Goal: Transaction & Acquisition: Subscribe to service/newsletter

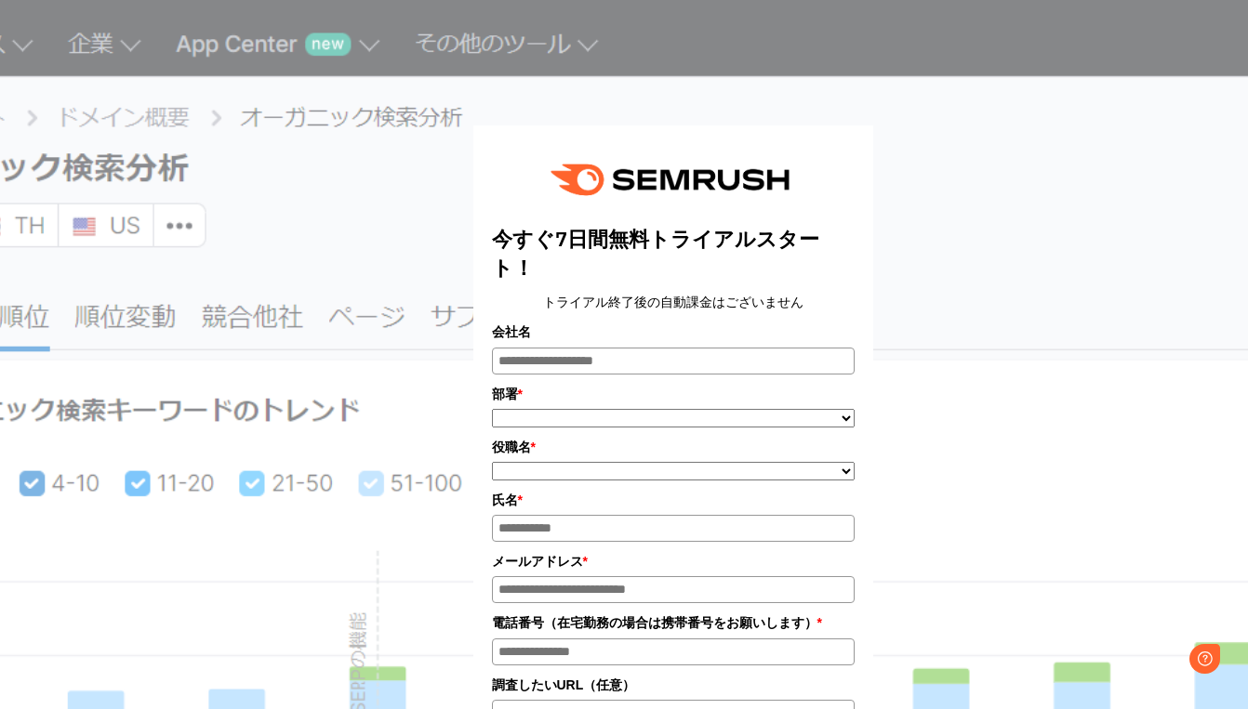
click at [320, 345] on div "今すぐ7日間無料トライアルスタート！ トライアル終了後の自動課金はございません 会社名 部署 * ***** **** ******* **" at bounding box center [673, 599] width 930 height 1152
click at [347, 303] on div "今すぐ7日間無料トライアルスタート！ トライアル終了後の自動課金はございません 会社名 部署 * ***** **** ******* **" at bounding box center [673, 599] width 930 height 1152
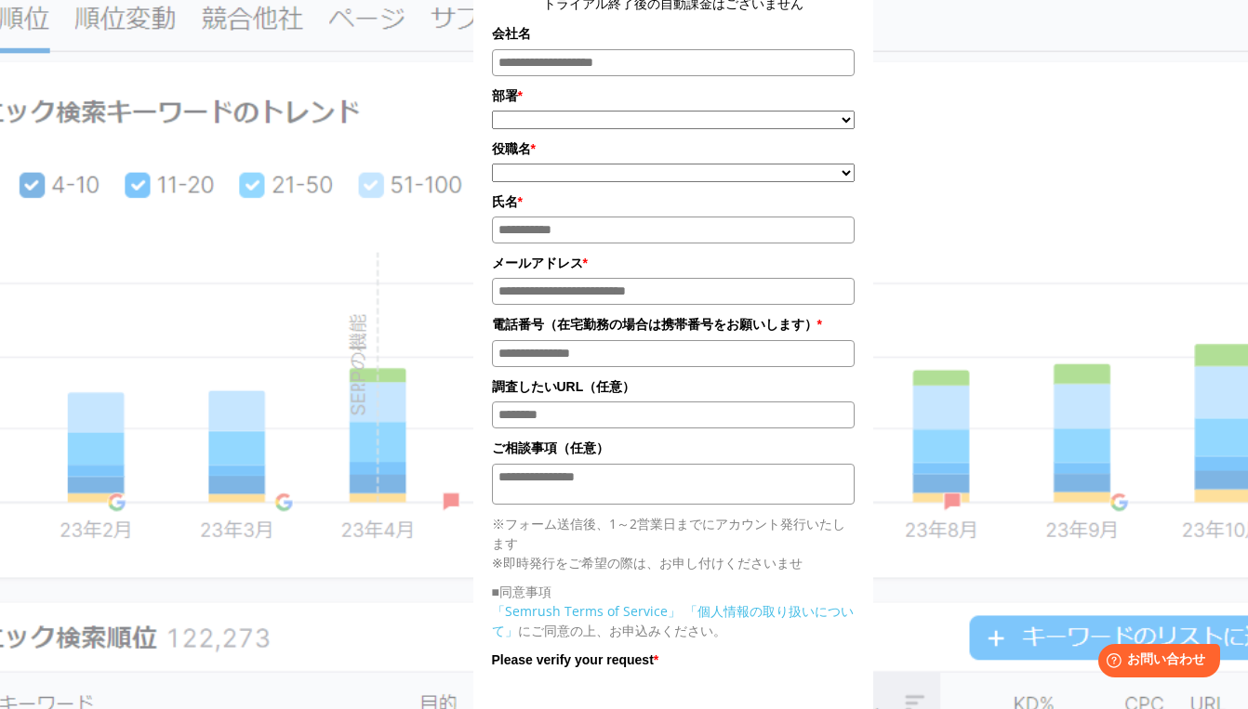
scroll to position [221, 0]
